Goal: Task Accomplishment & Management: Manage account settings

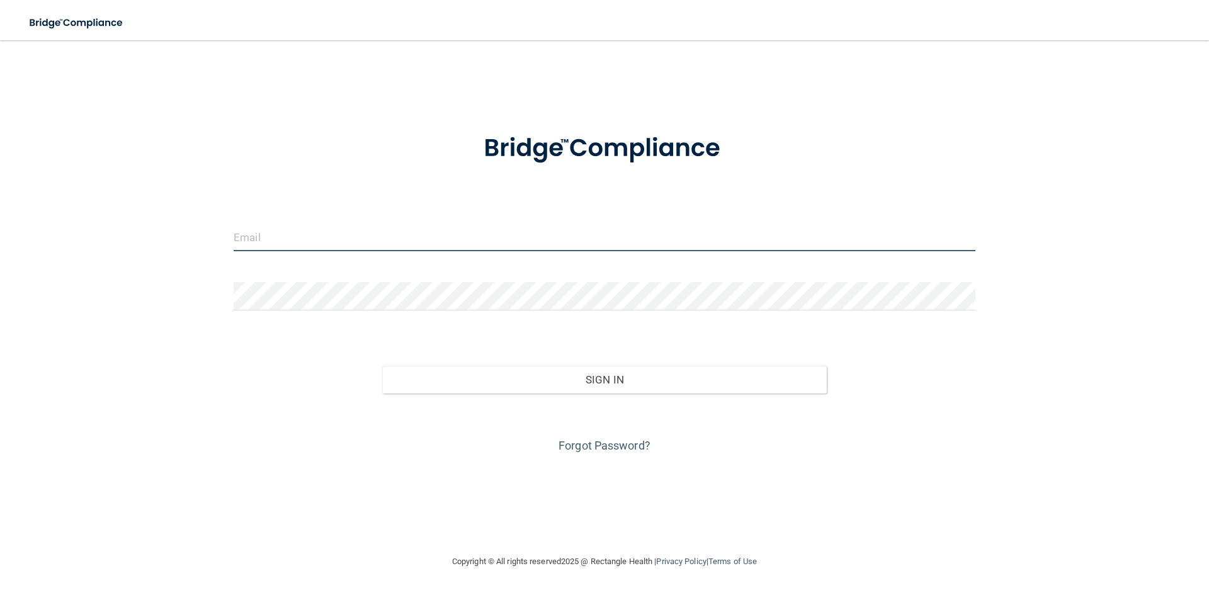
click at [306, 232] on input "email" at bounding box center [605, 237] width 742 height 28
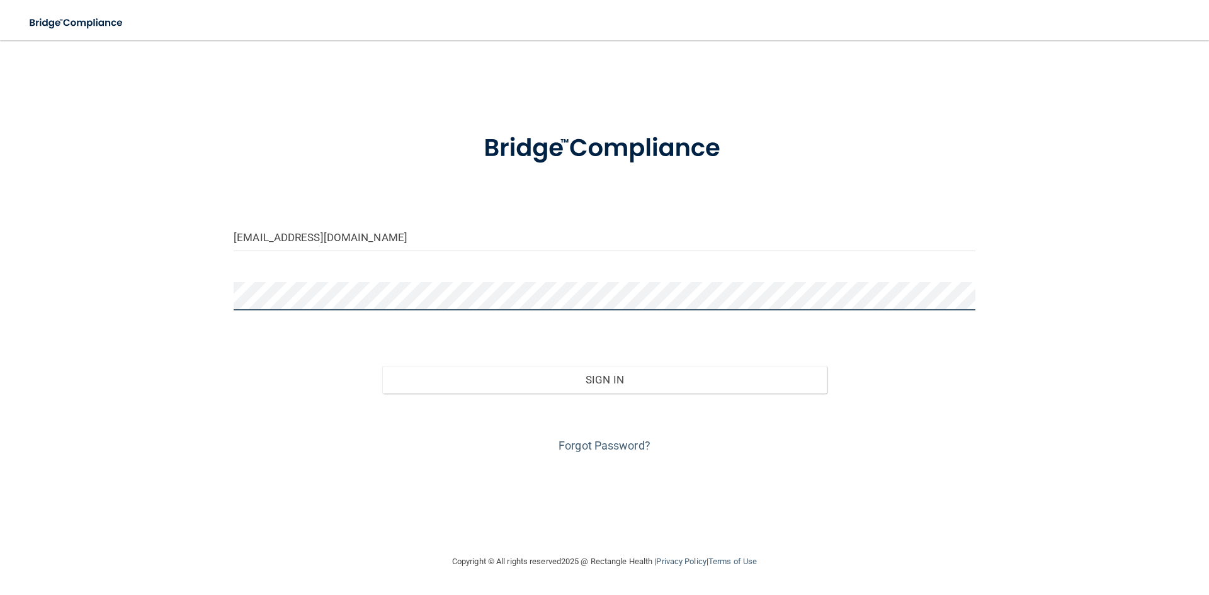
click at [382, 366] on button "Sign In" at bounding box center [604, 380] width 445 height 28
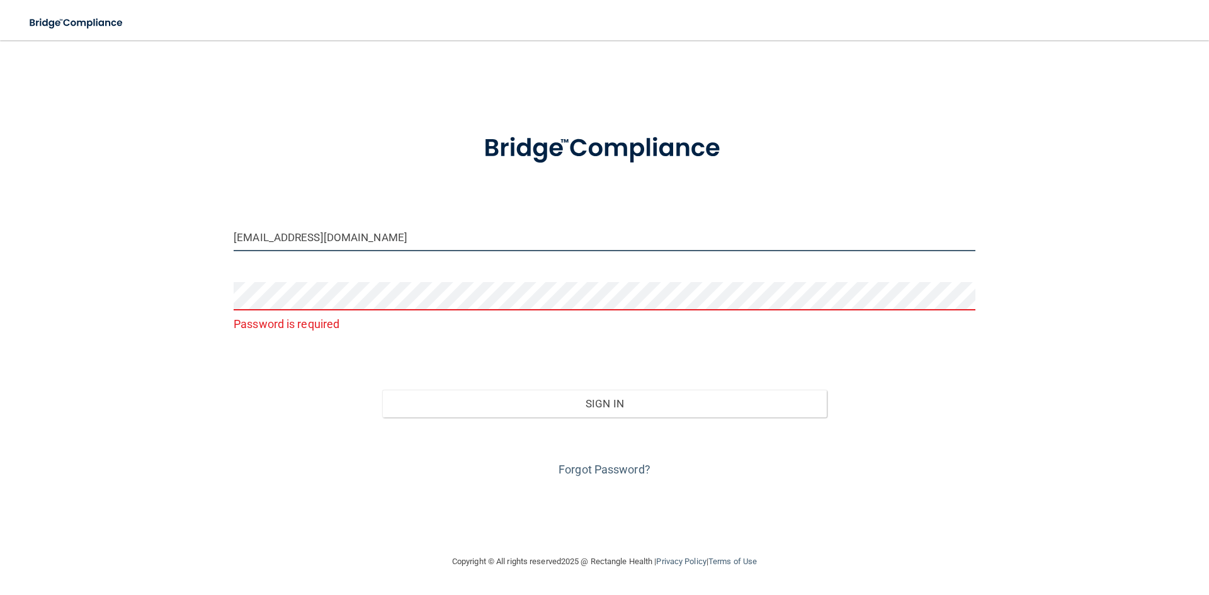
drag, startPoint x: 397, startPoint y: 232, endPoint x: 203, endPoint y: 246, distance: 195.1
click at [203, 246] on div "[EMAIL_ADDRESS][DOMAIN_NAME] Password is required Invalid email/password. You d…" at bounding box center [604, 297] width 1159 height 489
type input "[EMAIL_ADDRESS][DOMAIN_NAME]"
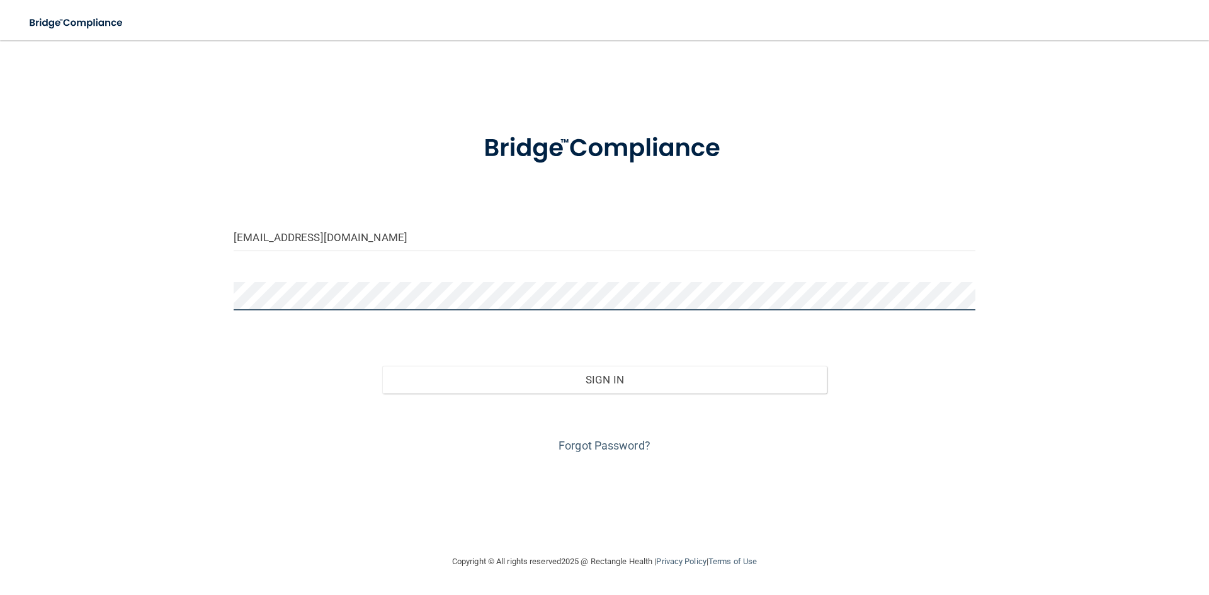
click at [382, 366] on button "Sign In" at bounding box center [604, 380] width 445 height 28
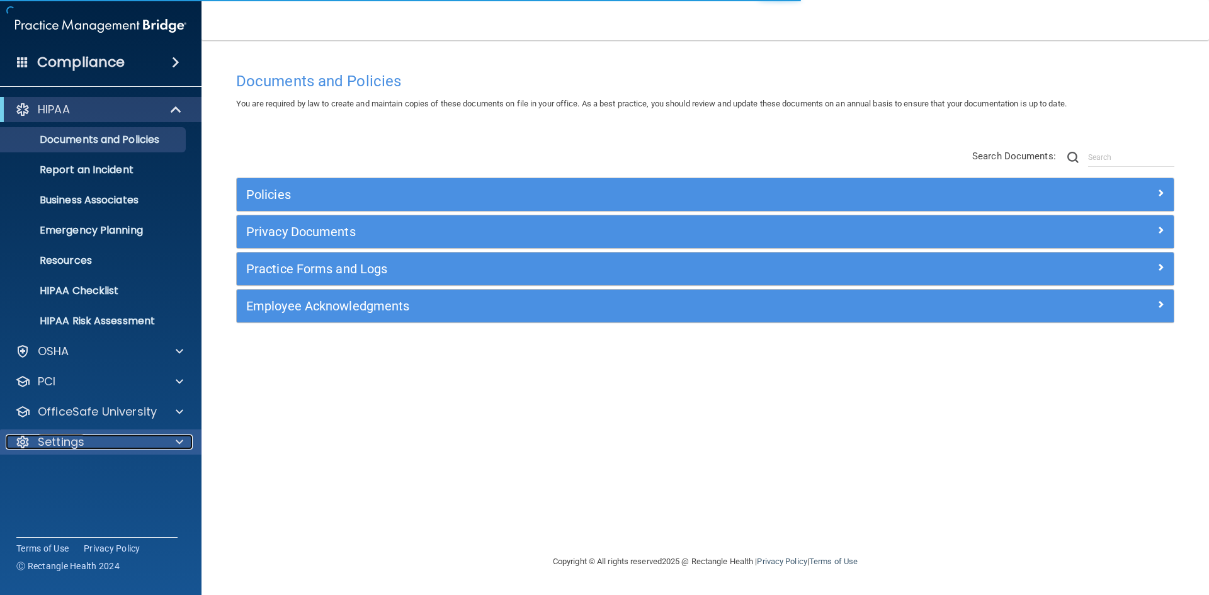
click at [94, 446] on div "Settings" at bounding box center [84, 442] width 156 height 15
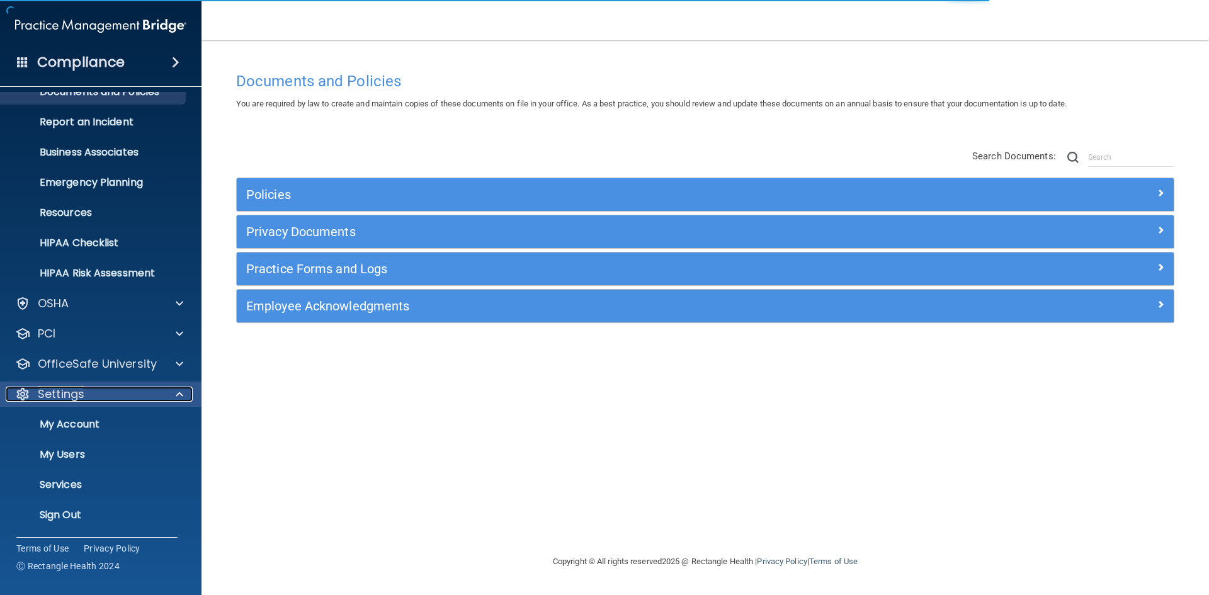
scroll to position [48, 0]
click at [73, 455] on p "My Users" at bounding box center [94, 454] width 172 height 13
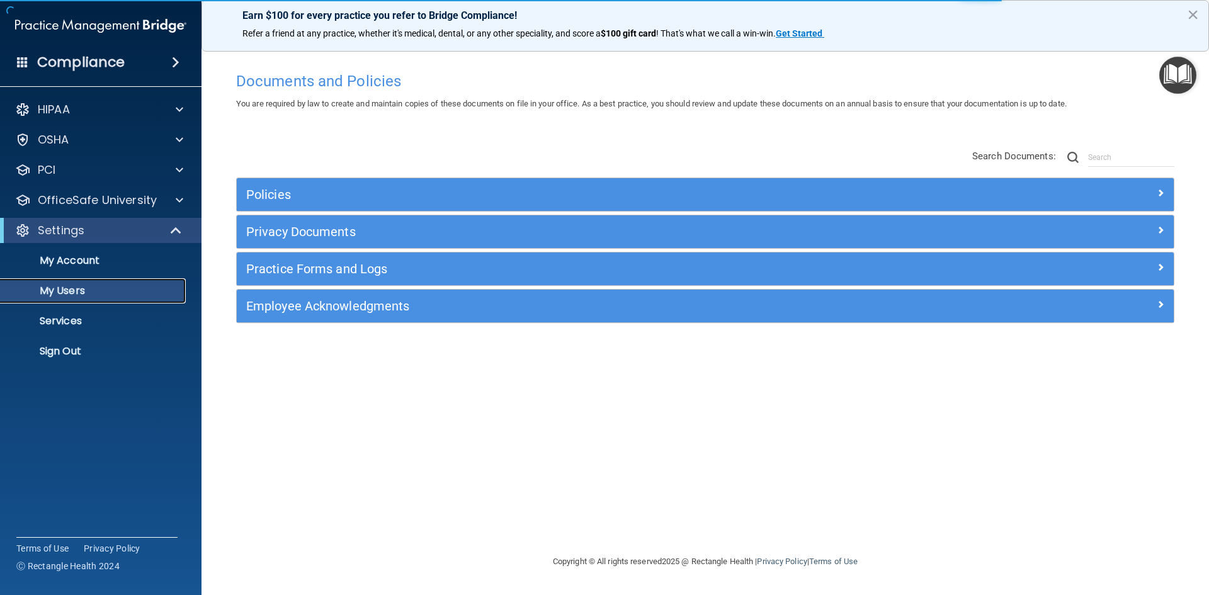
select select "20"
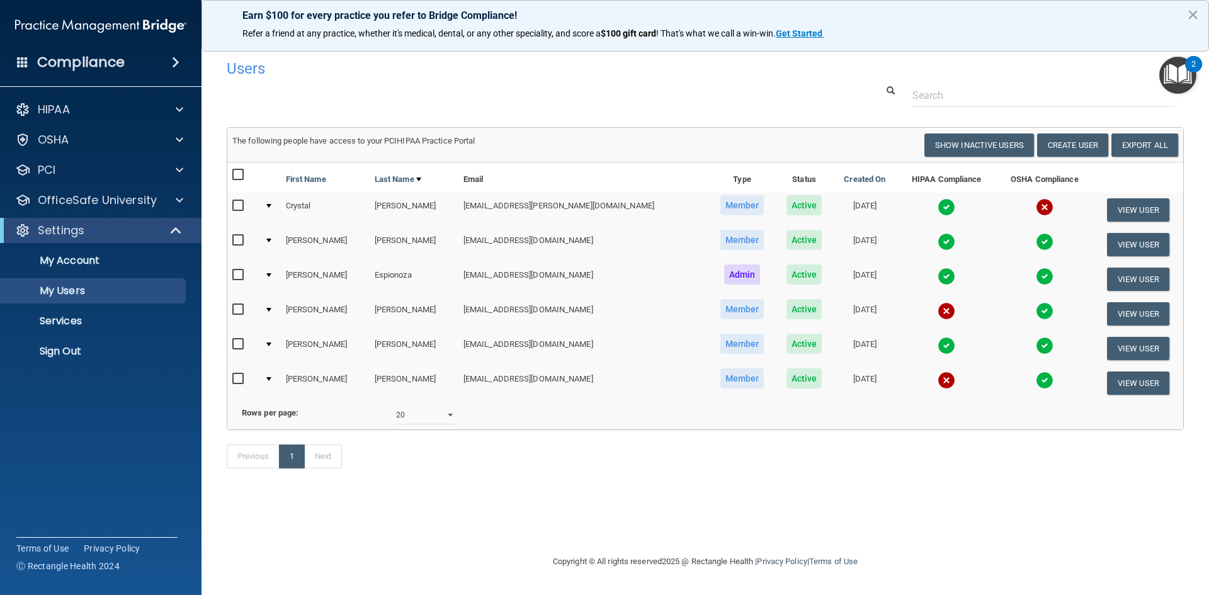
click at [938, 382] on img at bounding box center [947, 381] width 18 height 18
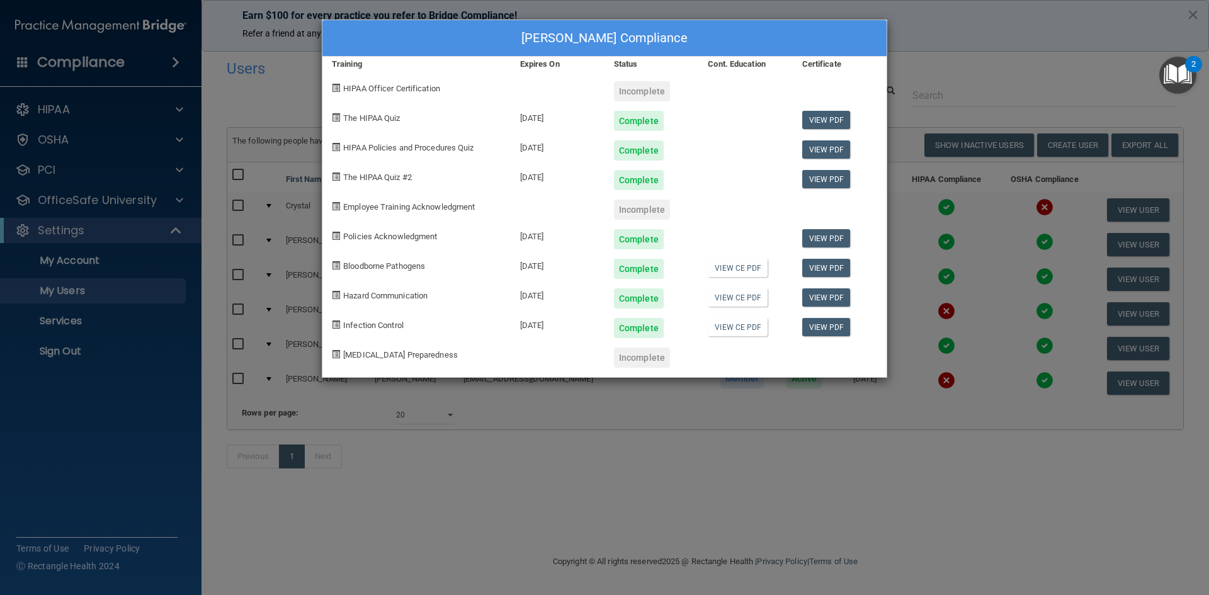
click at [952, 54] on div "[PERSON_NAME] Compliance Training Expires On Status Cont. Education Certificate…" at bounding box center [604, 297] width 1209 height 595
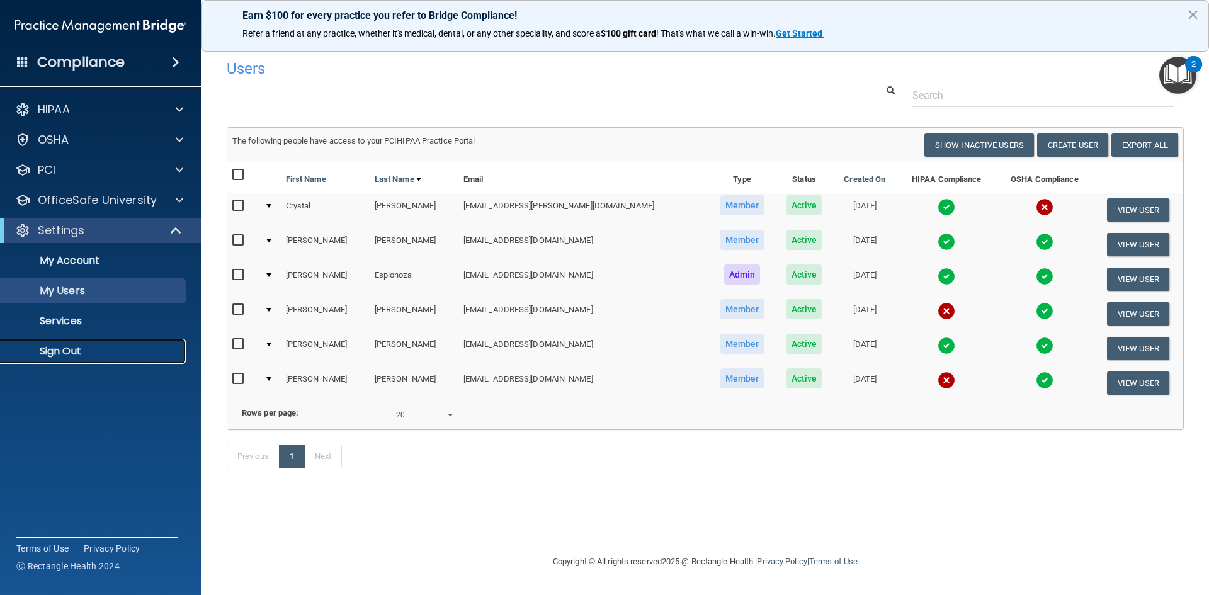
click at [51, 348] on p "Sign Out" at bounding box center [94, 351] width 172 height 13
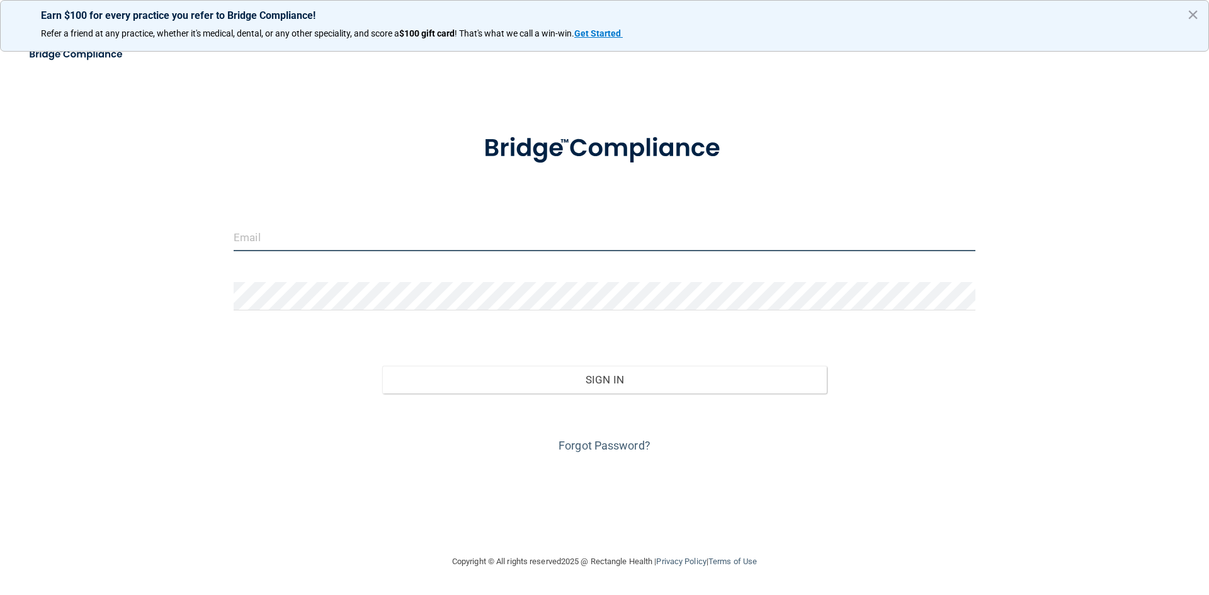
click at [338, 235] on input "email" at bounding box center [605, 237] width 742 height 28
click at [307, 239] on input "email" at bounding box center [605, 237] width 742 height 28
type input "[EMAIL_ADDRESS][DOMAIN_NAME]"
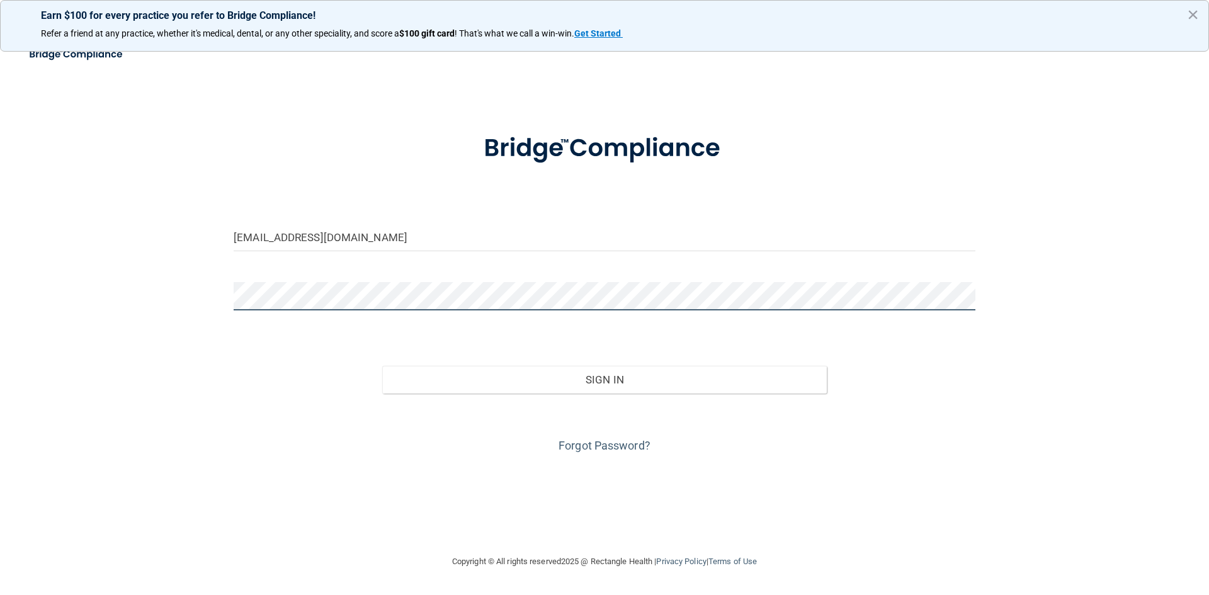
click at [382, 366] on button "Sign In" at bounding box center [604, 380] width 445 height 28
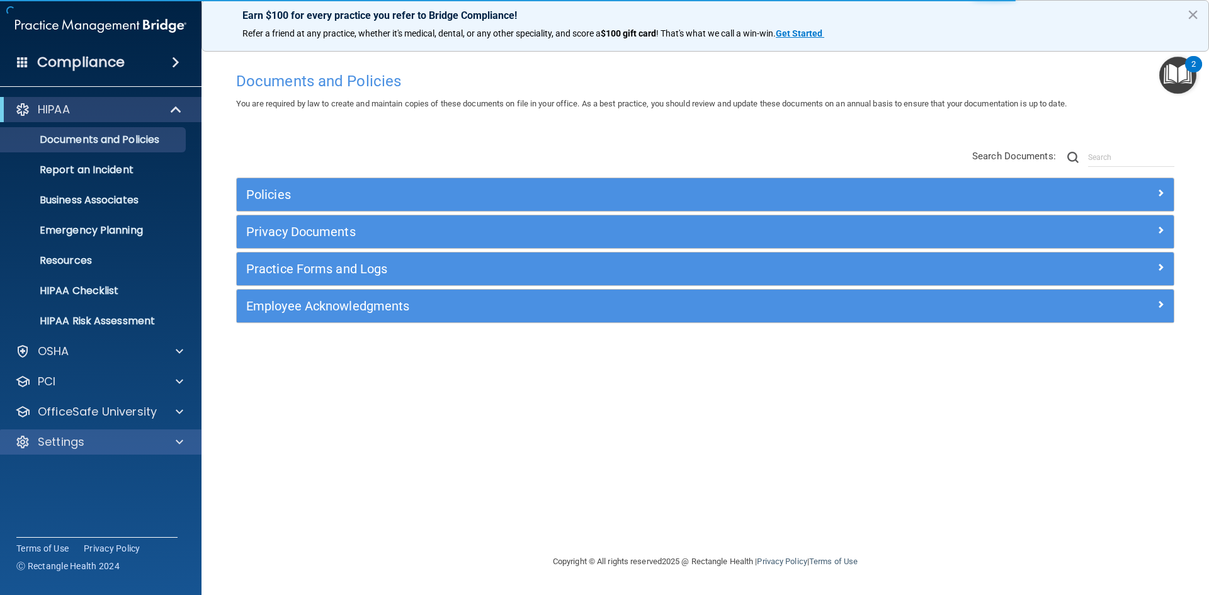
click at [115, 451] on div "Settings" at bounding box center [101, 442] width 202 height 25
click at [144, 440] on div "Settings" at bounding box center [84, 442] width 156 height 15
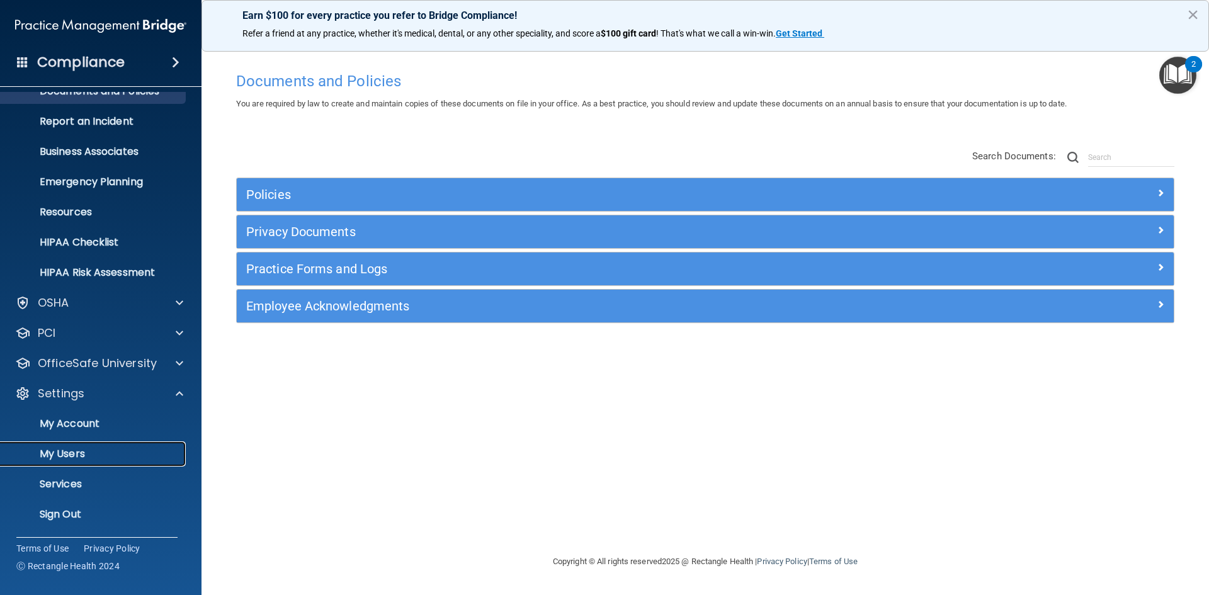
click at [68, 459] on p "My Users" at bounding box center [94, 454] width 172 height 13
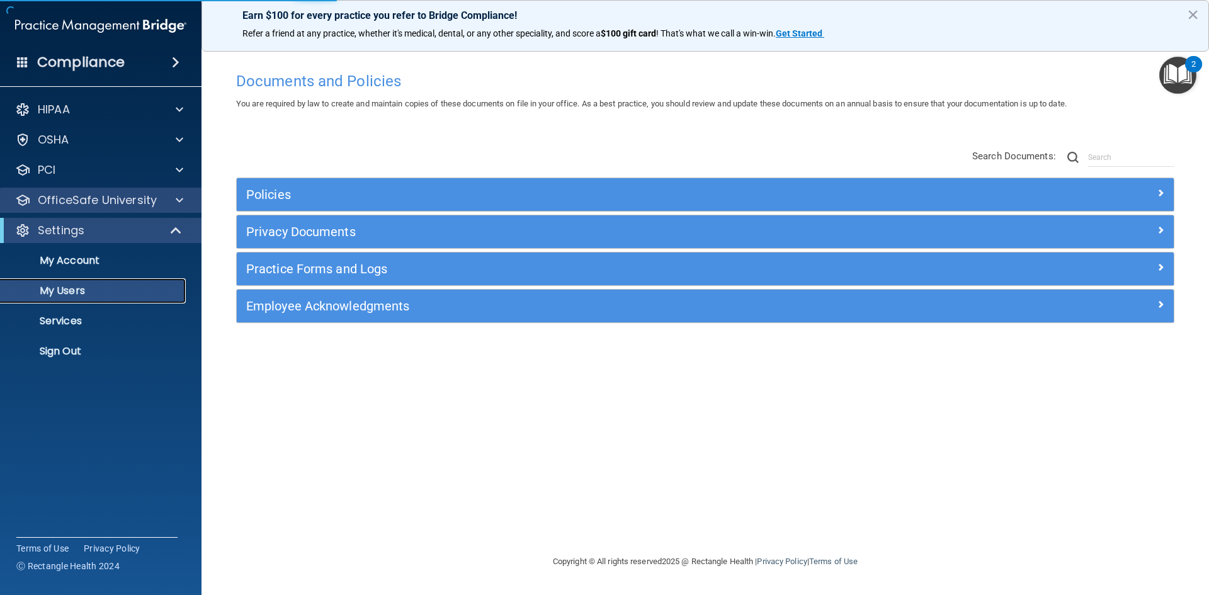
select select "20"
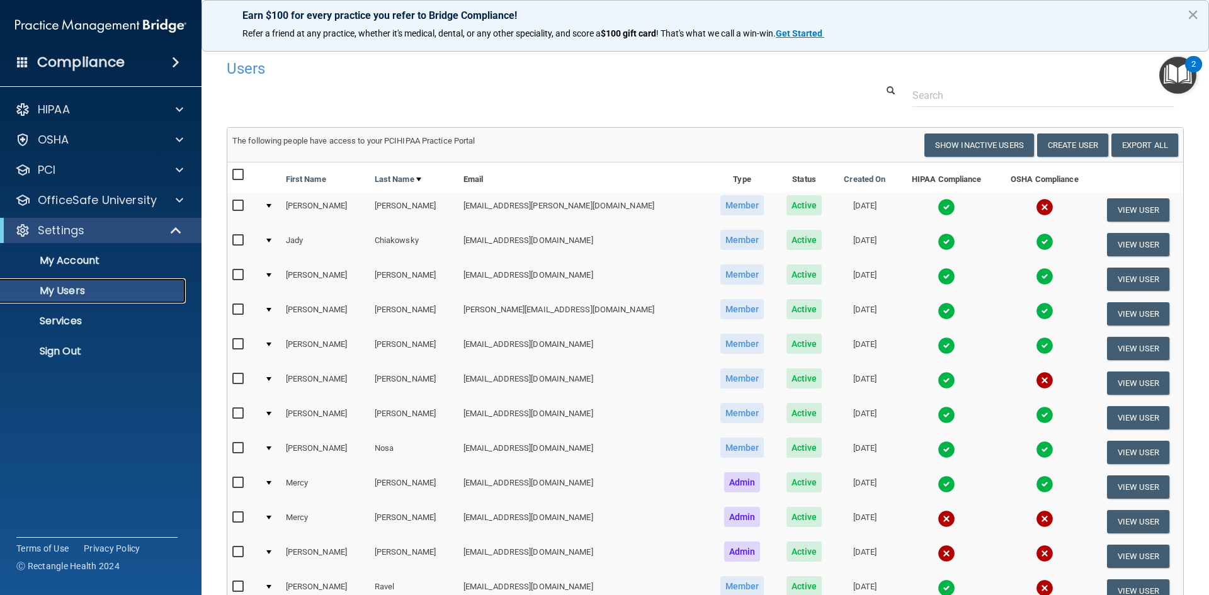
scroll to position [170, 0]
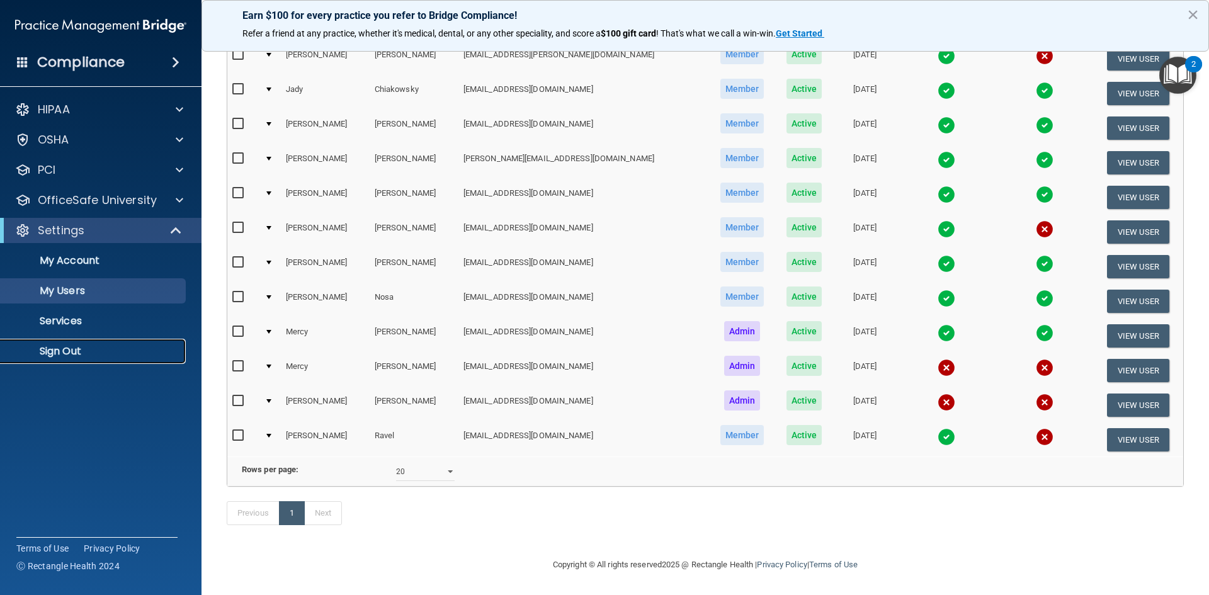
click at [51, 353] on p "Sign Out" at bounding box center [94, 351] width 172 height 13
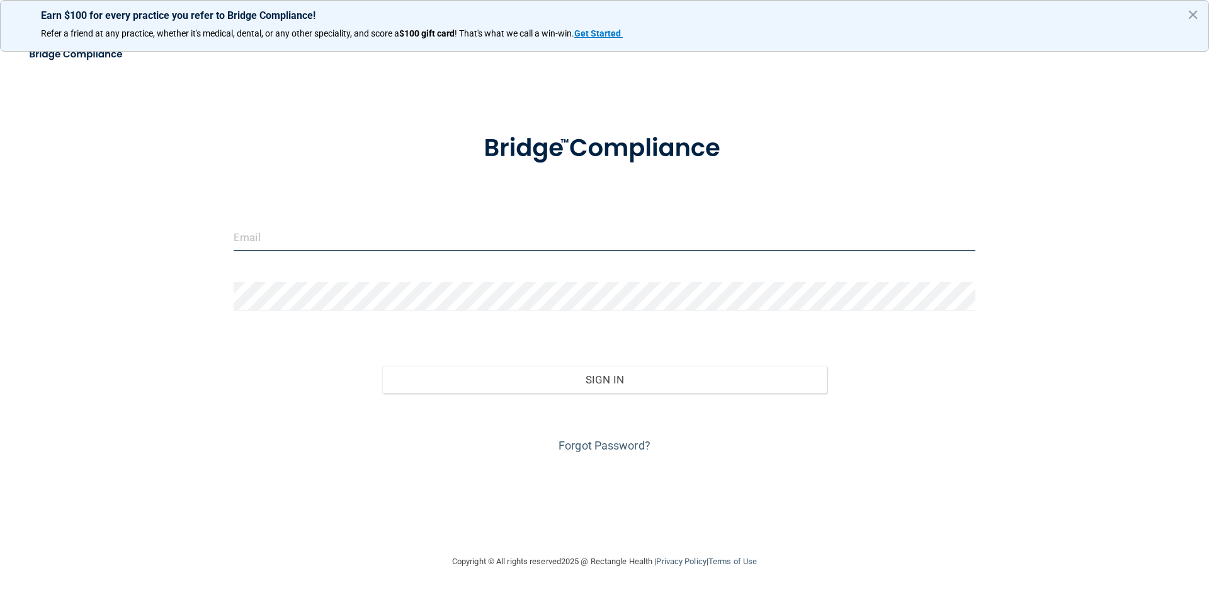
click at [267, 247] on input "email" at bounding box center [605, 237] width 742 height 28
type input "[EMAIL_ADDRESS][DOMAIN_NAME]"
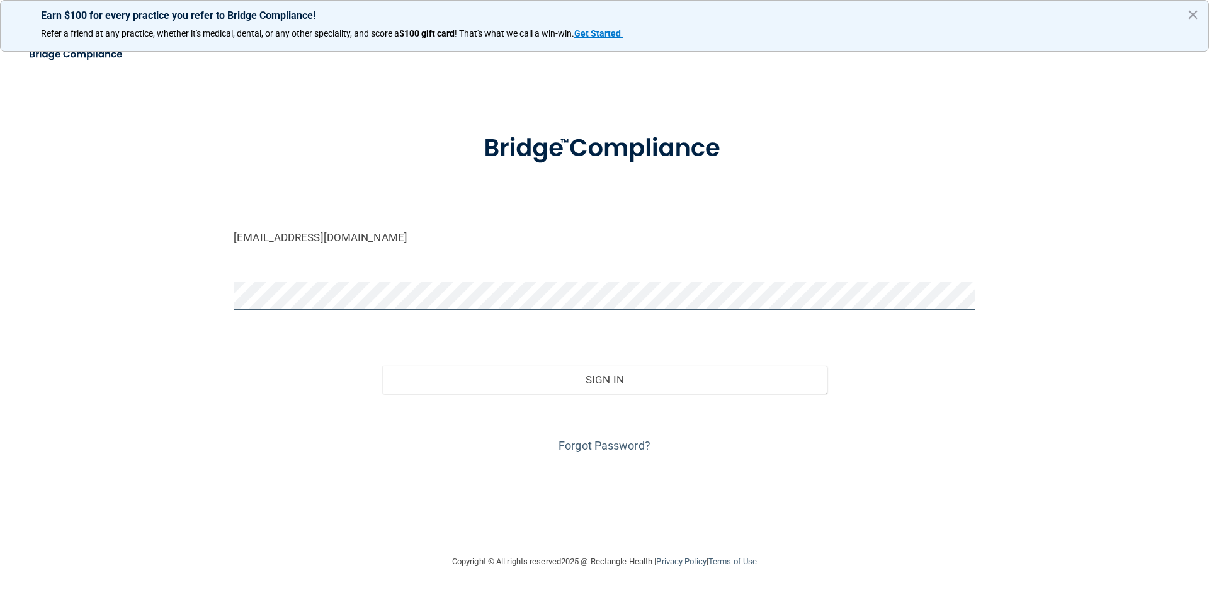
click at [382, 366] on button "Sign In" at bounding box center [604, 380] width 445 height 28
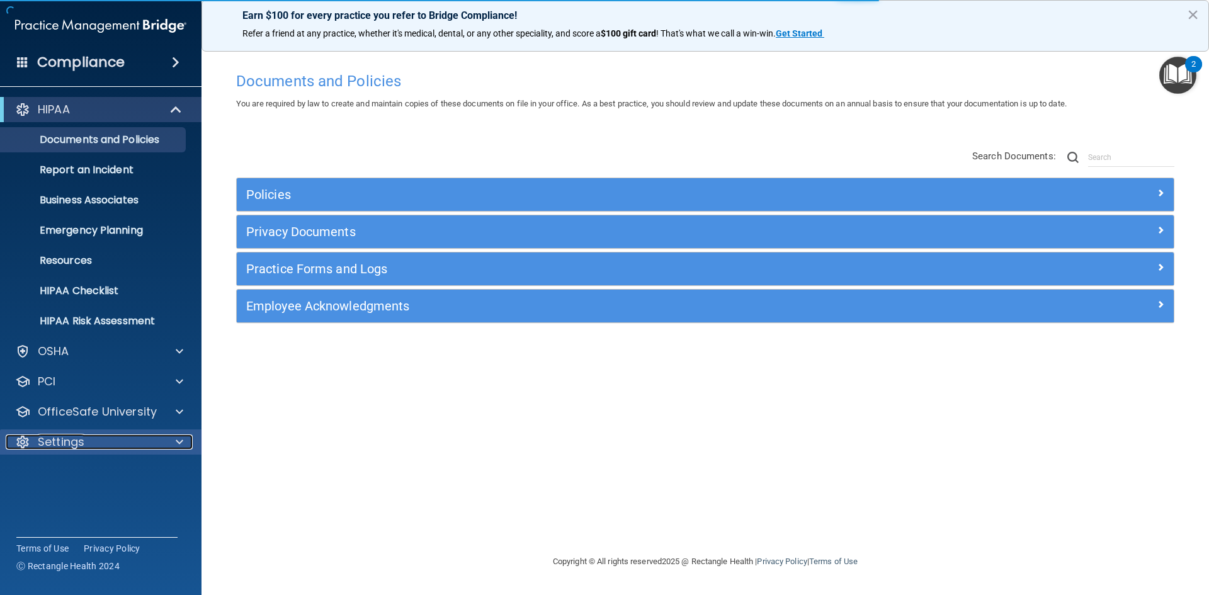
click at [107, 436] on div "Settings" at bounding box center [84, 442] width 156 height 15
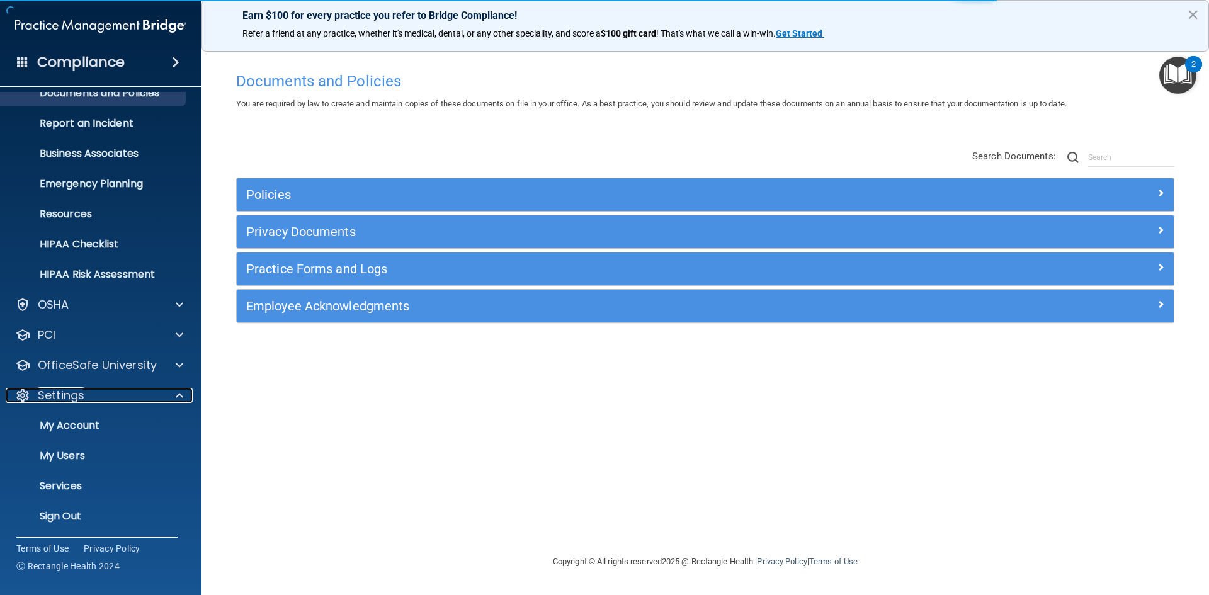
scroll to position [48, 0]
click at [76, 449] on p "My Users" at bounding box center [94, 454] width 172 height 13
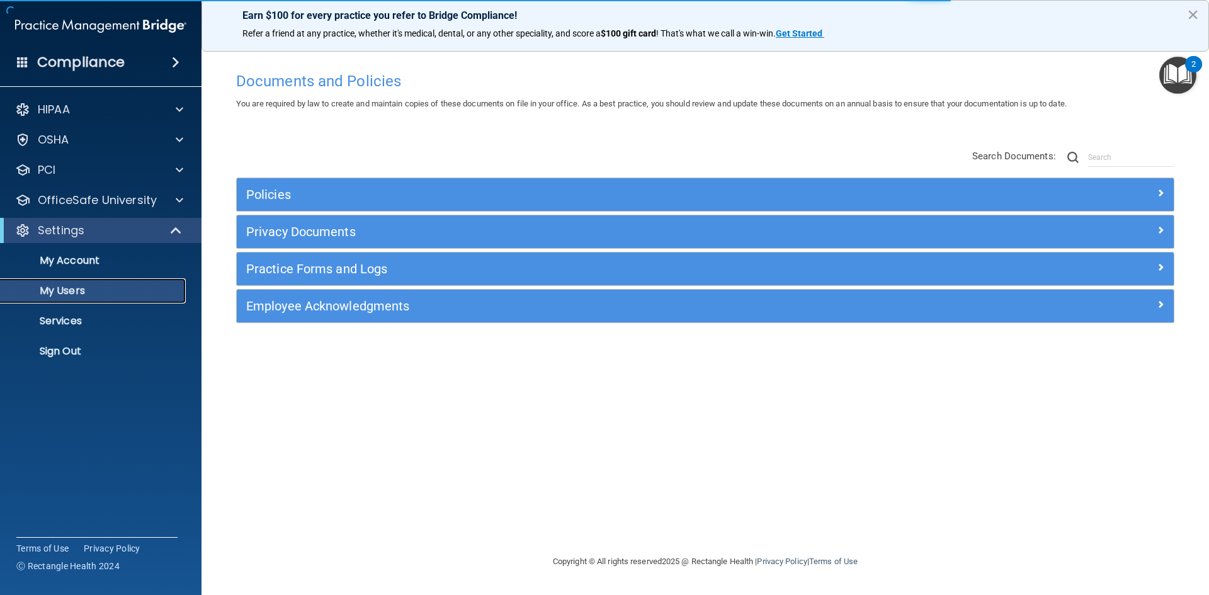
select select "20"
